Goal: Task Accomplishment & Management: Manage account settings

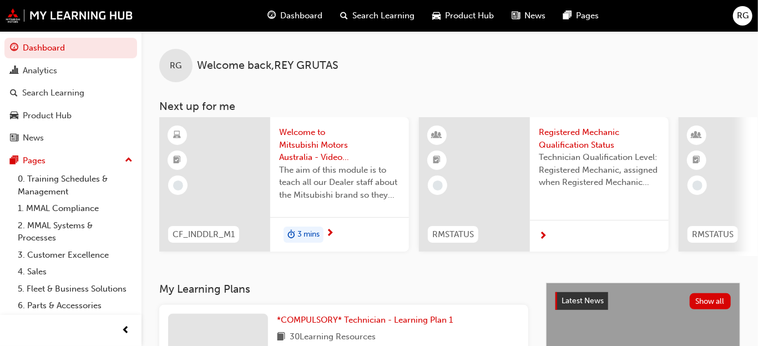
click at [737, 19] on span "RG" at bounding box center [743, 15] width 12 height 13
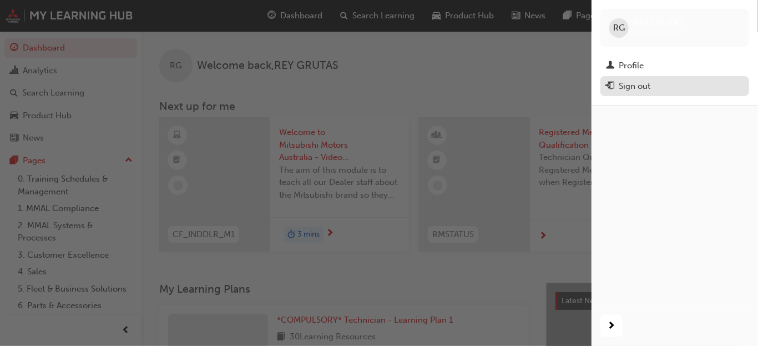
click at [628, 88] on div "Sign out" at bounding box center [634, 86] width 32 height 13
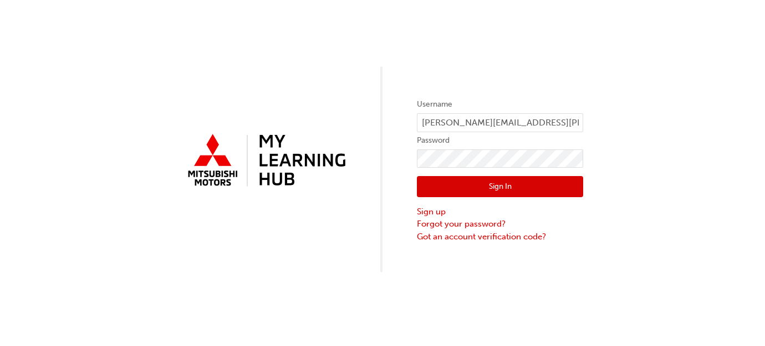
click at [456, 182] on button "Sign In" at bounding box center [500, 186] width 166 height 21
